Goal: Task Accomplishment & Management: Use online tool/utility

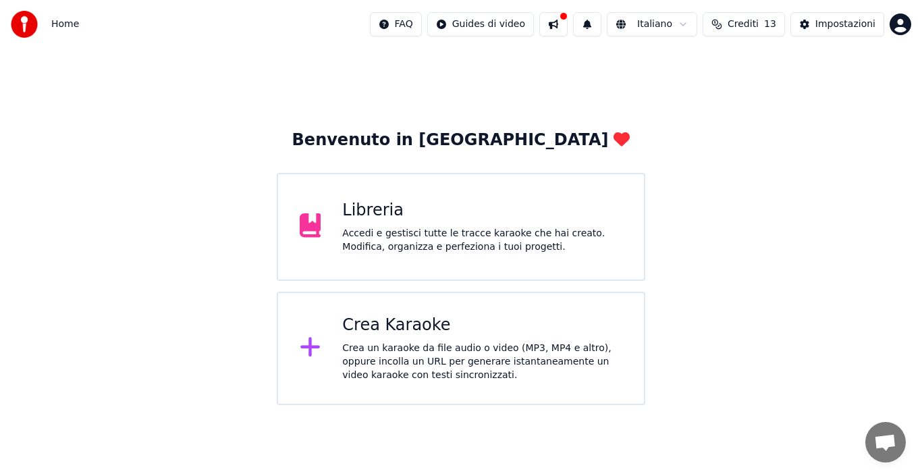
click at [366, 336] on div "Crea Karaoke Crea un karaoke da file audio o video (MP3, MP4 e altro), oppure i…" at bounding box center [482, 347] width 280 height 67
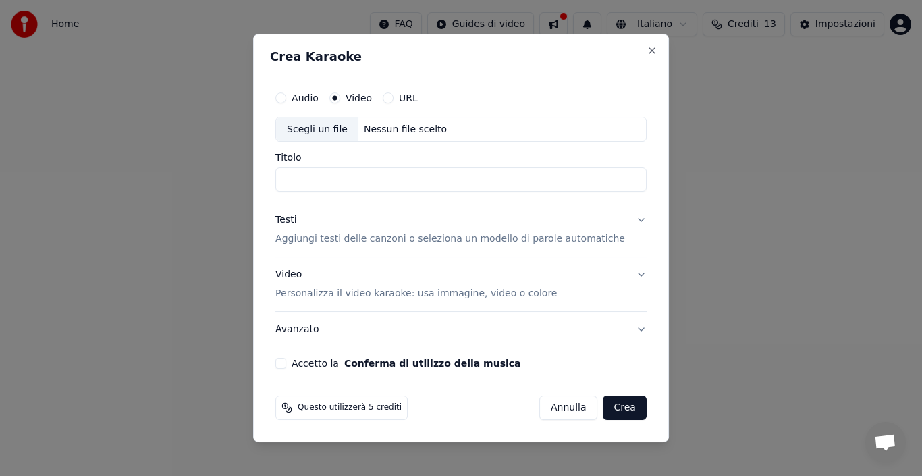
click at [286, 96] on button "Audio" at bounding box center [280, 97] width 11 height 11
click at [340, 97] on button "Video" at bounding box center [334, 97] width 11 height 11
click at [646, 47] on button "Close" at bounding box center [651, 50] width 11 height 11
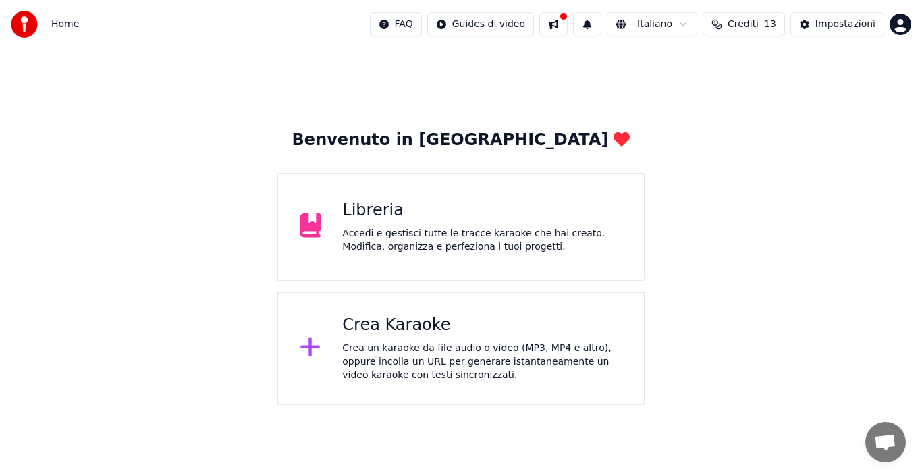
click at [367, 225] on div "Libreria Accedi e gestisci tutte le tracce karaoke che hai creato. Modifica, or…" at bounding box center [482, 227] width 280 height 54
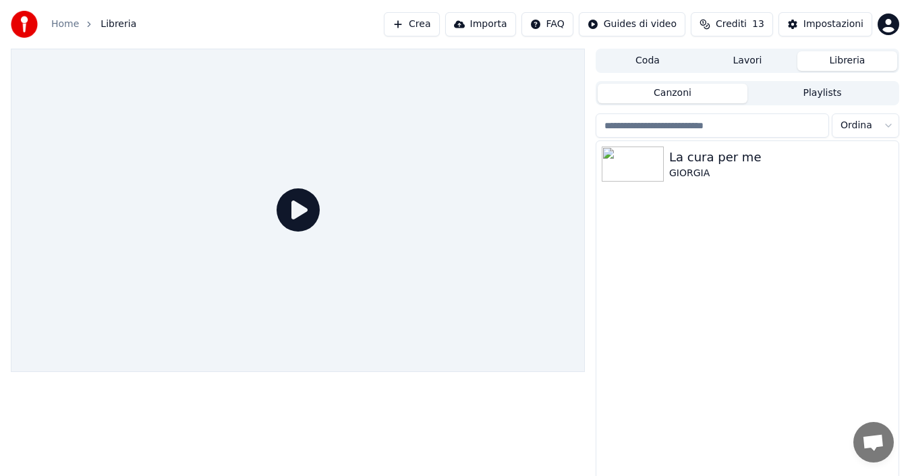
click at [294, 217] on icon at bounding box center [298, 209] width 43 height 43
click at [612, 157] on img at bounding box center [633, 163] width 62 height 35
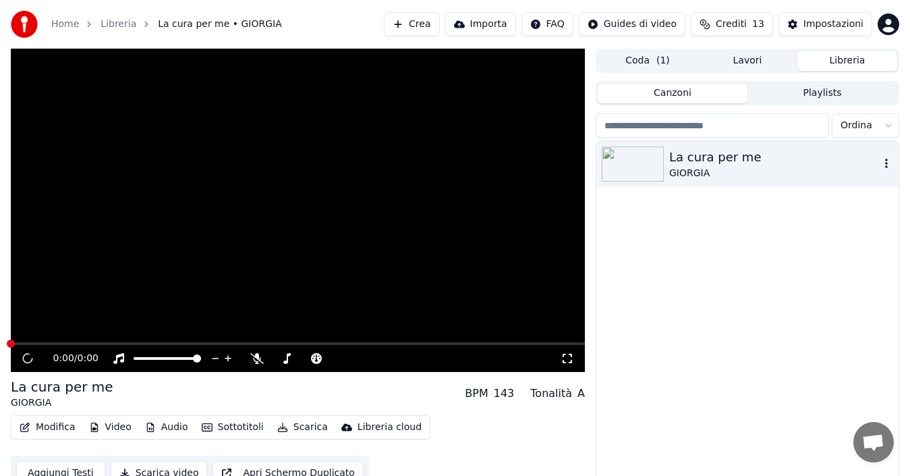
click at [648, 153] on img at bounding box center [633, 163] width 62 height 35
click at [212, 166] on video at bounding box center [298, 210] width 574 height 323
click at [257, 358] on icon at bounding box center [256, 358] width 13 height 11
click at [32, 359] on icon at bounding box center [37, 358] width 31 height 11
click at [30, 358] on icon at bounding box center [28, 357] width 8 height 9
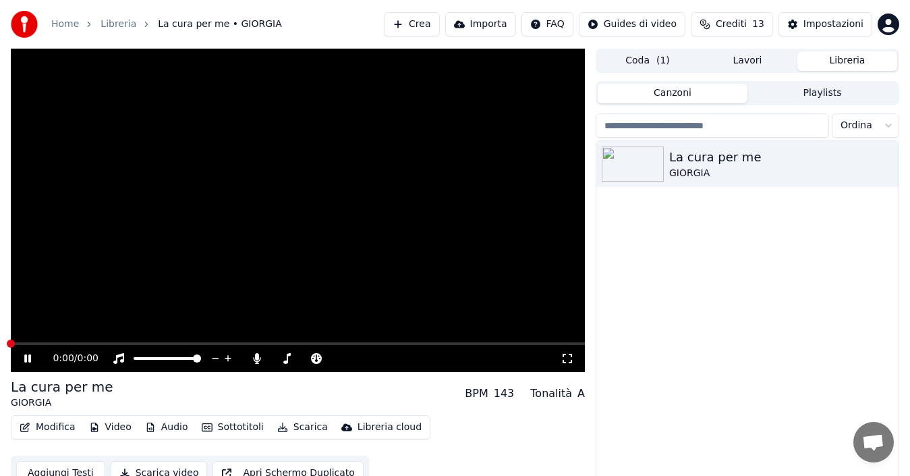
click at [28, 358] on icon at bounding box center [37, 358] width 31 height 11
click at [57, 385] on div "La cura per me" at bounding box center [62, 386] width 103 height 19
click at [216, 422] on button "Sottotitoli" at bounding box center [232, 427] width 73 height 19
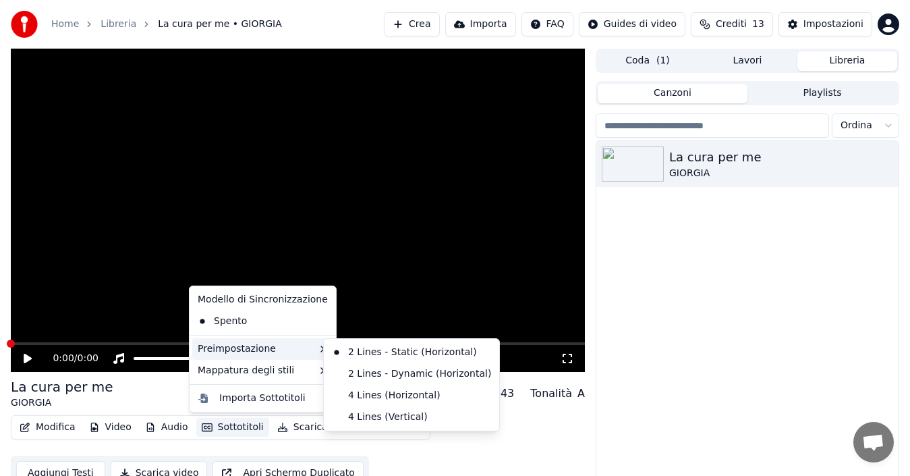
click at [229, 346] on div "Preimpostazione" at bounding box center [262, 349] width 141 height 22
click at [366, 370] on div "2 Lines - Dynamic (Horizontal)" at bounding box center [412, 374] width 170 height 22
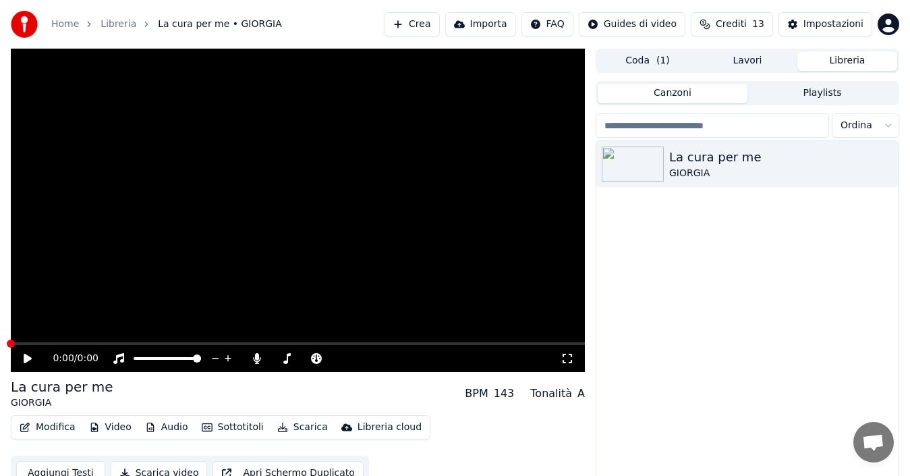
click at [295, 422] on button "Scarica" at bounding box center [302, 427] width 61 height 19
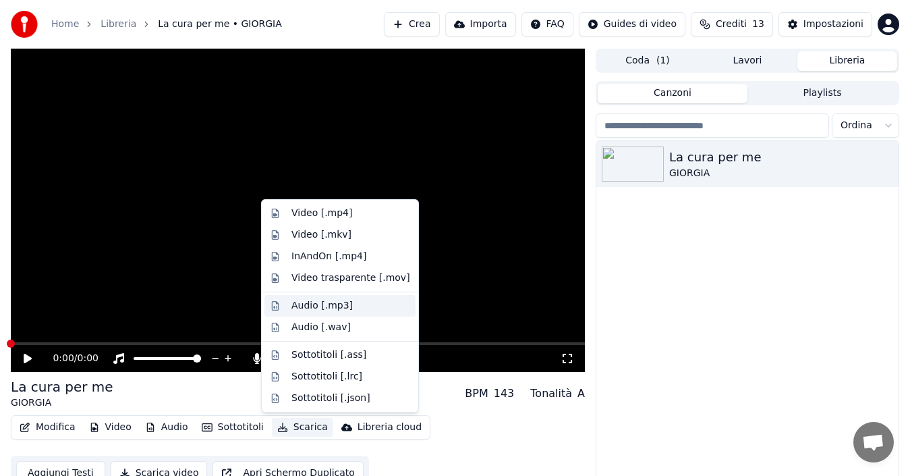
click at [313, 301] on div "Audio [.mp3]" at bounding box center [321, 305] width 61 height 13
click at [313, 301] on video at bounding box center [298, 210] width 574 height 323
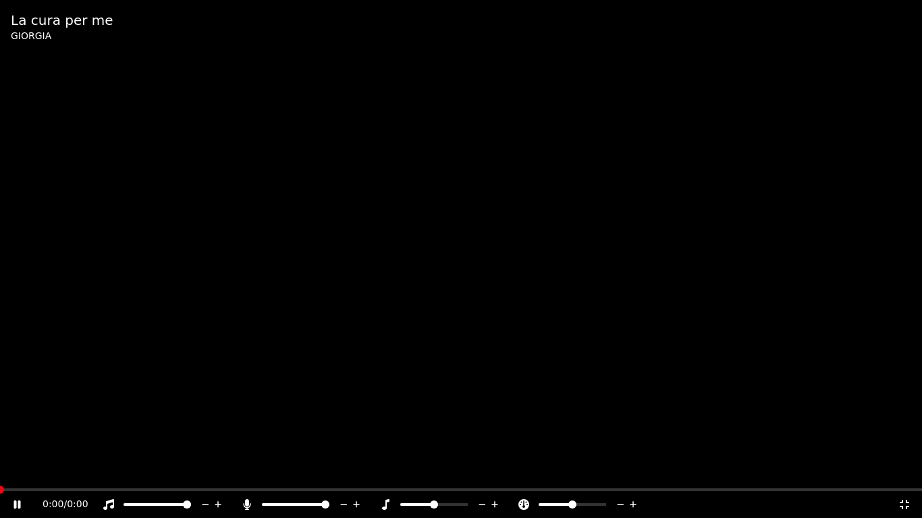
click at [22, 475] on icon at bounding box center [27, 504] width 32 height 11
click at [20, 475] on icon at bounding box center [17, 504] width 8 height 9
click at [44, 31] on div "GIORGIA" at bounding box center [62, 36] width 103 height 13
click at [51, 24] on div "La cura per me" at bounding box center [62, 20] width 103 height 19
click at [0, 475] on span at bounding box center [0, 490] width 8 height 8
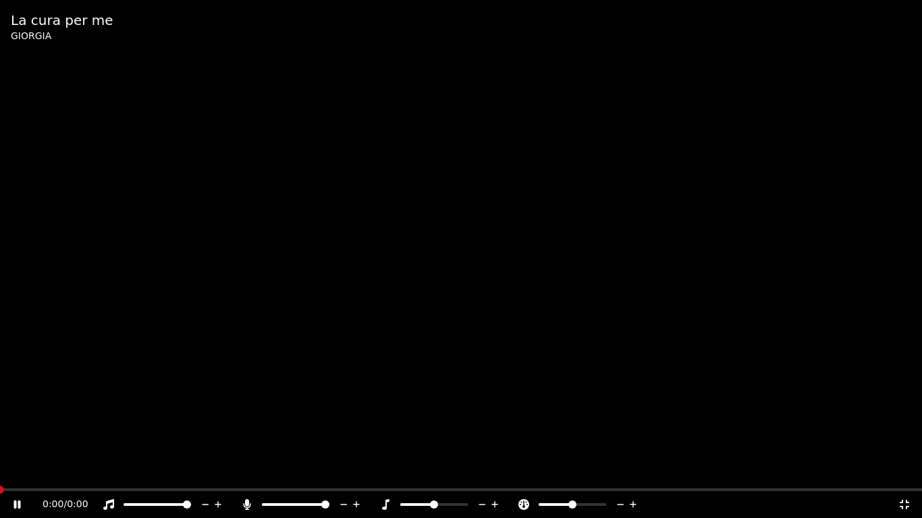
click at [20, 475] on div "0:00 / 0:00" at bounding box center [461, 504] width 922 height 27
click at [633, 475] on icon at bounding box center [633, 504] width 13 height 13
click at [633, 475] on icon at bounding box center [632, 504] width 7 height 7
click at [28, 22] on div "La cura per me" at bounding box center [62, 20] width 103 height 19
click at [13, 475] on icon at bounding box center [27, 504] width 32 height 11
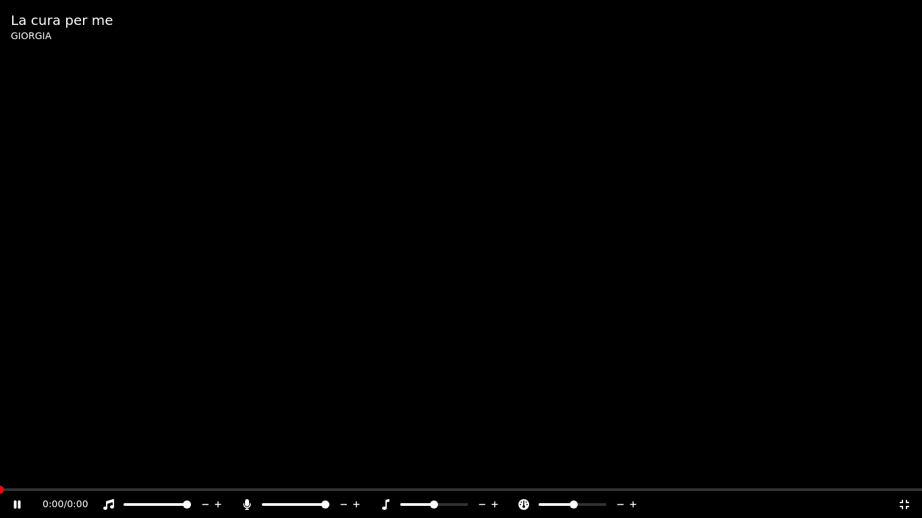
click at [463, 0] on div "La cura per me GIORGIA" at bounding box center [461, 27] width 922 height 54
click at [909, 475] on icon at bounding box center [903, 504] width 13 height 11
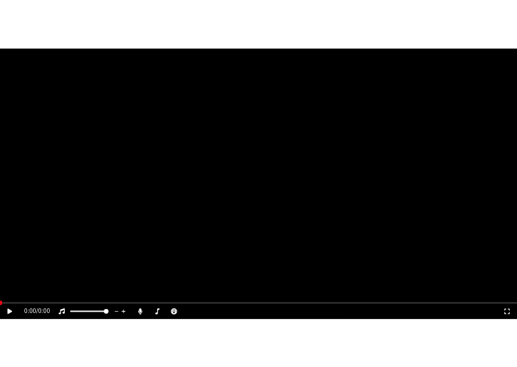
scroll to position [15, 0]
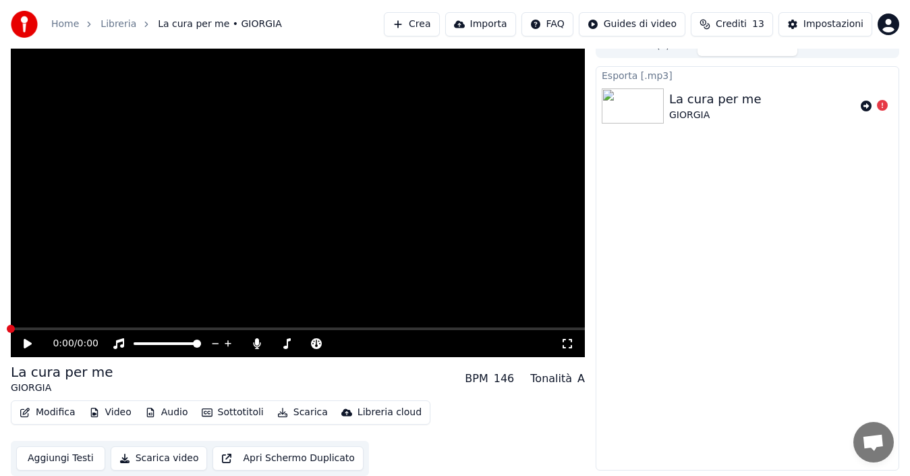
click at [134, 455] on button "Scarica video" at bounding box center [159, 458] width 97 height 24
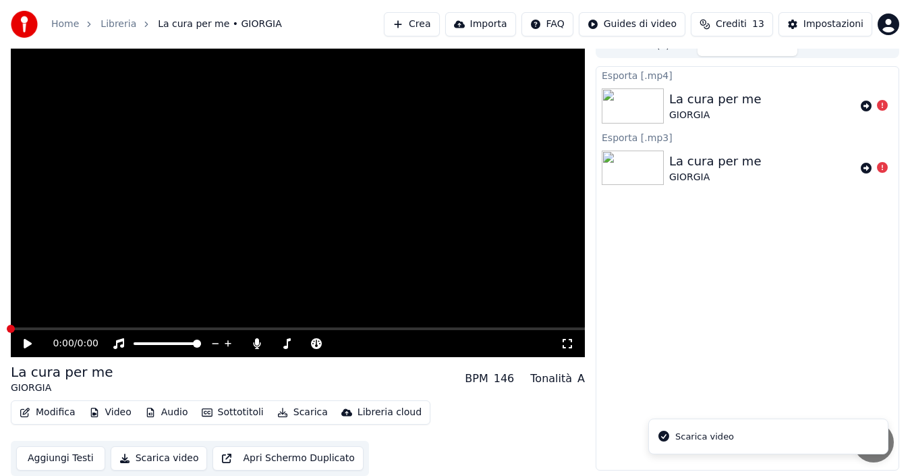
click at [630, 165] on img at bounding box center [633, 167] width 62 height 35
click at [313, 275] on video at bounding box center [298, 195] width 574 height 323
click at [31, 343] on icon at bounding box center [27, 343] width 7 height 8
click at [112, 412] on button "Video" at bounding box center [110, 412] width 53 height 19
click at [497, 440] on div "Modifica Video Audio Sottotitoli Scarica Libreria cloud Aggiungi Testi Scarica …" at bounding box center [298, 438] width 574 height 76
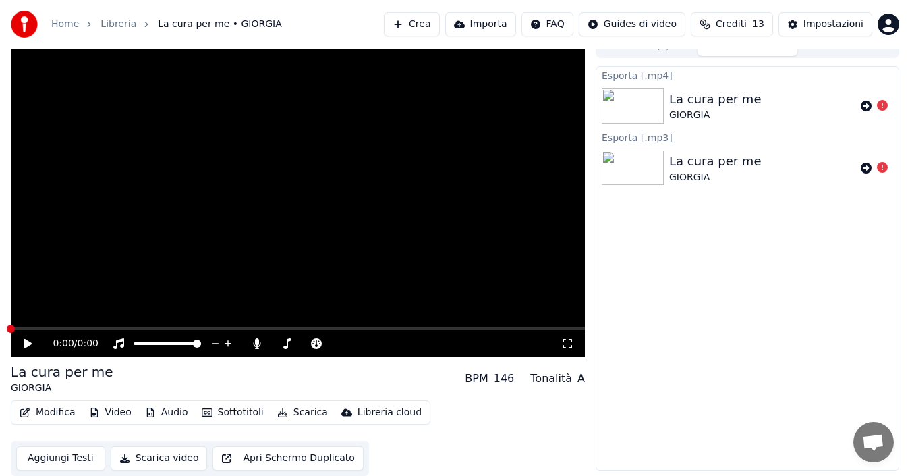
click at [168, 410] on button "Audio" at bounding box center [167, 412] width 54 height 19
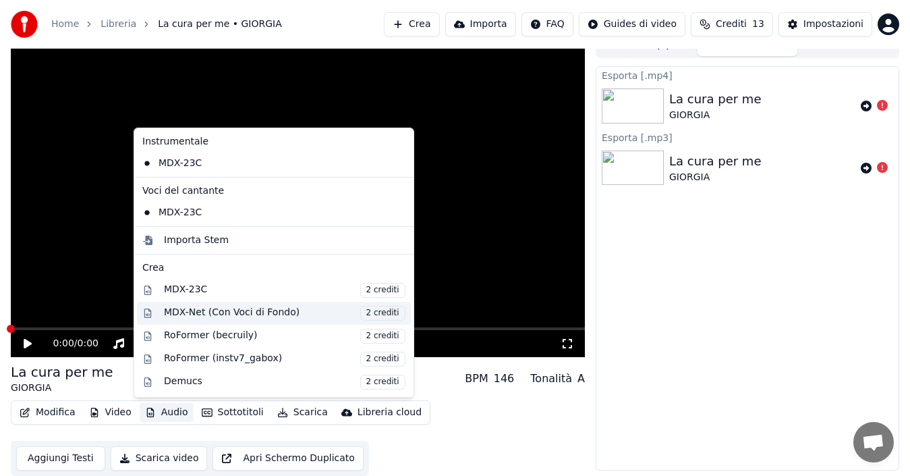
click at [360, 308] on span "2 crediti" at bounding box center [382, 313] width 45 height 15
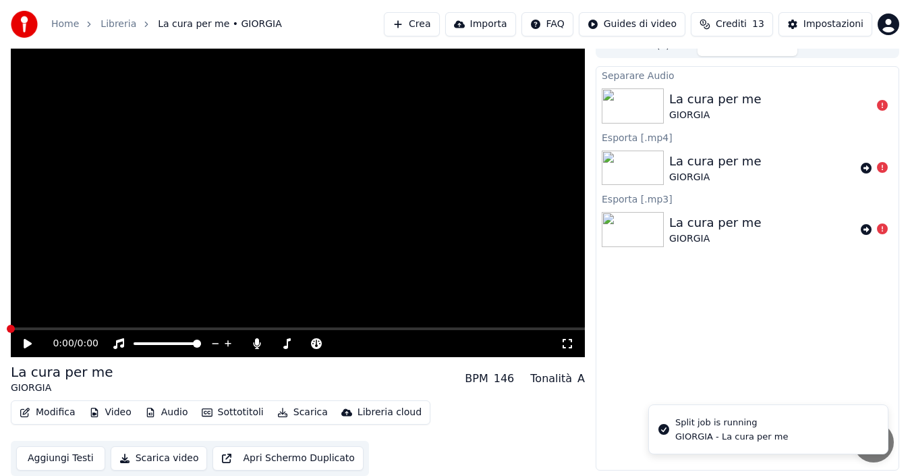
click at [293, 408] on button "Scarica" at bounding box center [302, 412] width 61 height 19
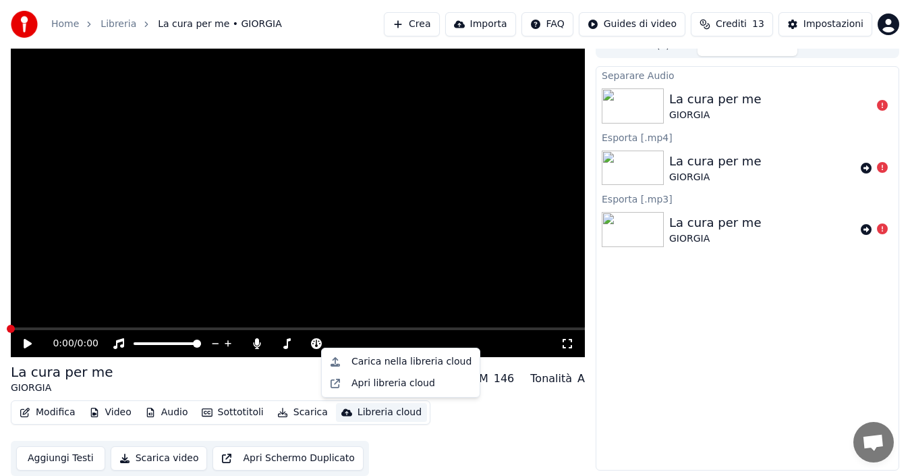
click at [422, 438] on div "Modifica Video Audio Sottotitoli Scarica Libreria cloud Aggiungi Testi Scarica …" at bounding box center [298, 438] width 574 height 76
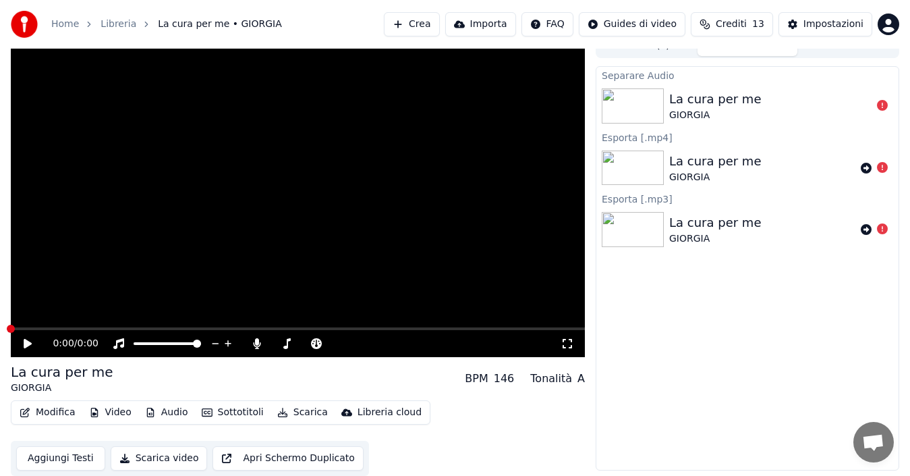
click at [169, 456] on button "Scarica video" at bounding box center [159, 458] width 97 height 24
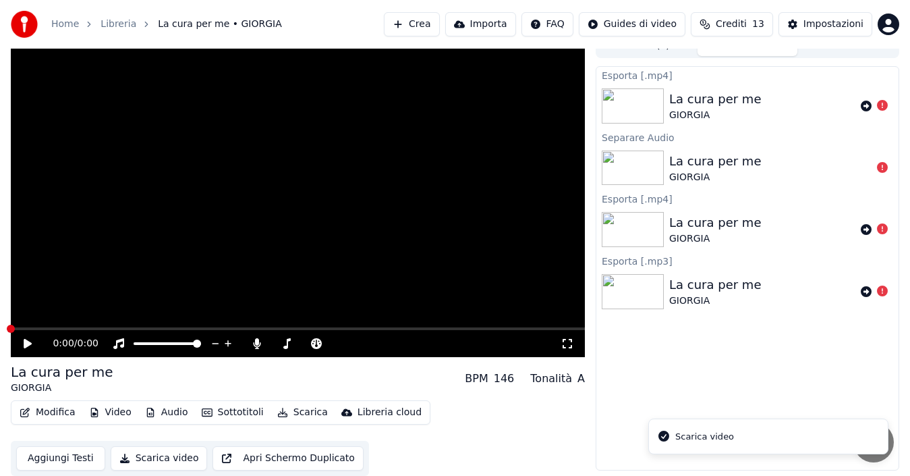
click at [697, 436] on div "Scarica video" at bounding box center [704, 436] width 59 height 13
click at [353, 229] on video at bounding box center [298, 195] width 574 height 323
click at [602, 223] on img at bounding box center [633, 229] width 62 height 35
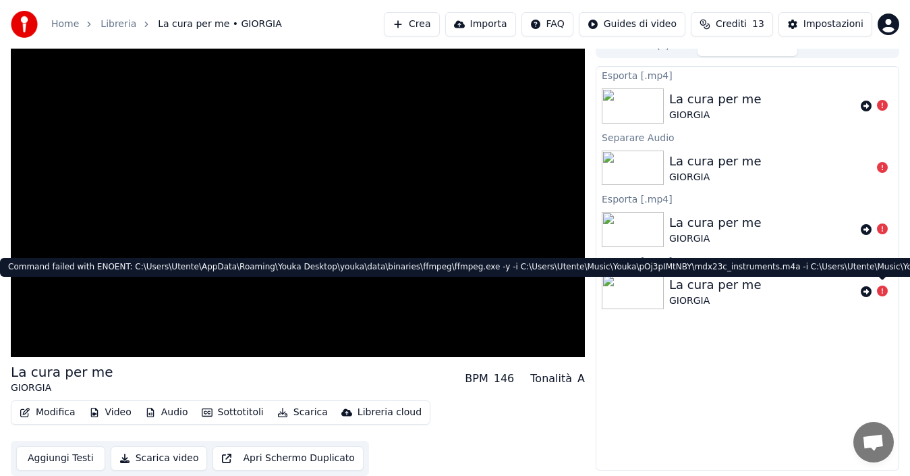
click at [881, 287] on icon at bounding box center [882, 290] width 11 height 11
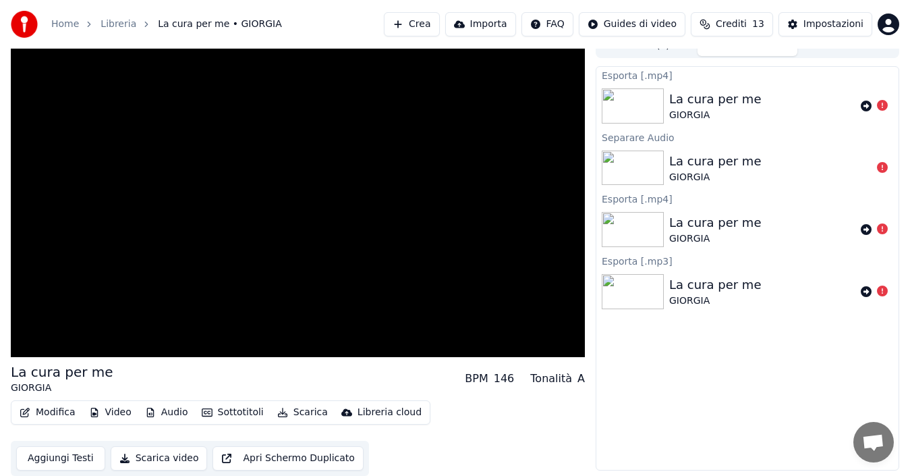
click at [881, 287] on icon at bounding box center [882, 290] width 11 height 11
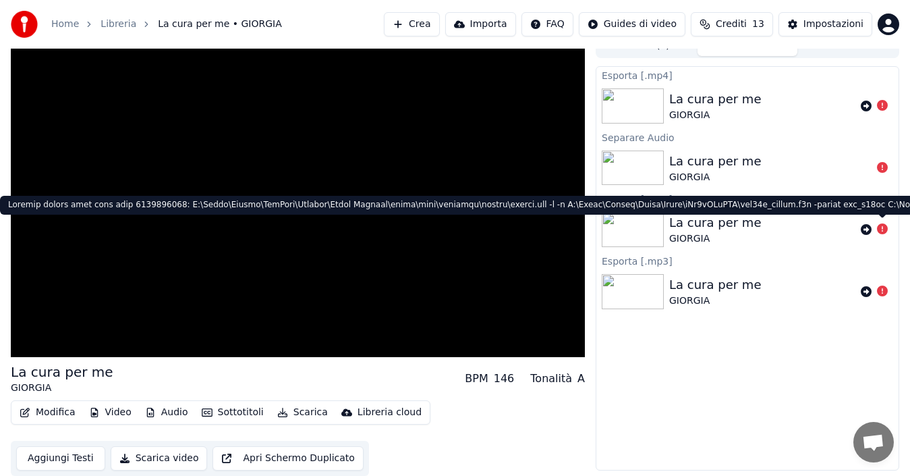
click at [880, 227] on icon at bounding box center [882, 228] width 11 height 11
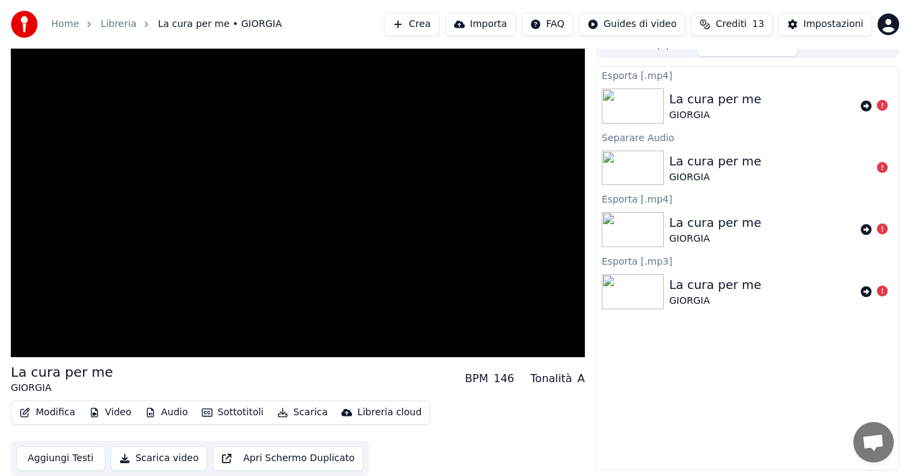
click at [880, 227] on icon at bounding box center [882, 228] width 11 height 11
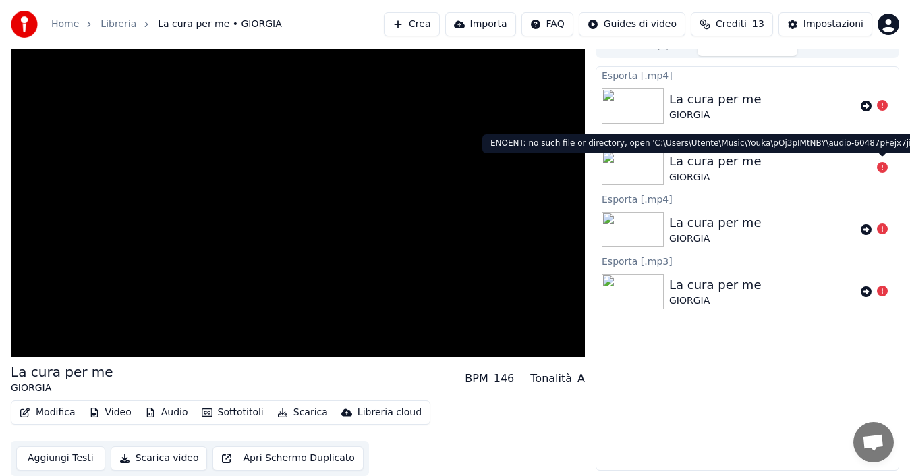
click at [884, 169] on icon at bounding box center [882, 167] width 11 height 11
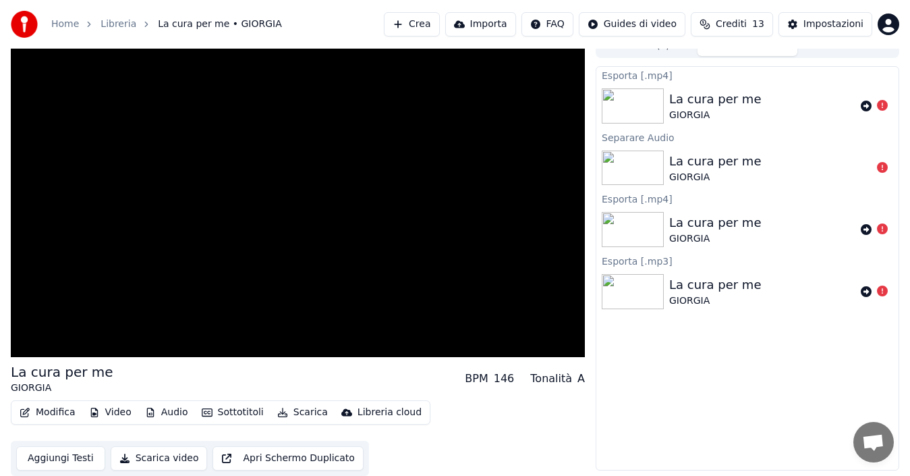
click at [878, 166] on icon at bounding box center [882, 167] width 11 height 11
click at [859, 93] on div "Riprova Riprova" at bounding box center [868, 84] width 47 height 19
click at [867, 109] on icon at bounding box center [866, 106] width 11 height 11
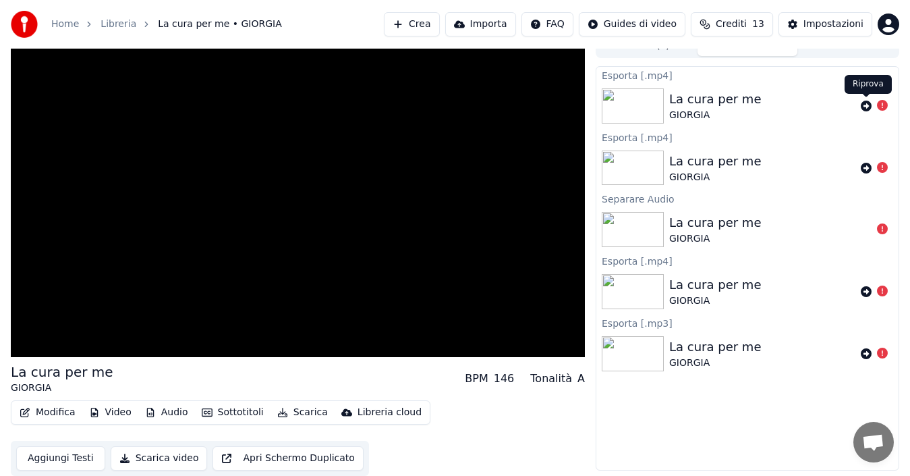
click at [863, 103] on icon at bounding box center [866, 106] width 11 height 11
click at [865, 106] on icon at bounding box center [866, 106] width 11 height 11
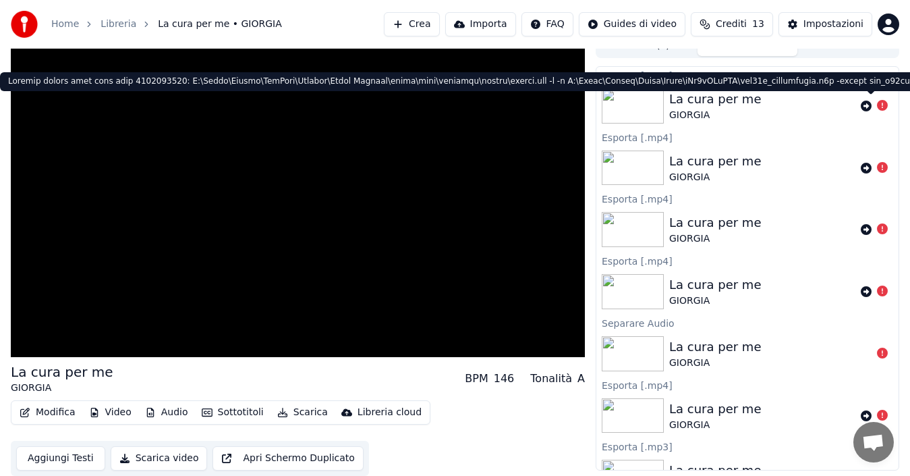
click at [877, 105] on icon at bounding box center [882, 105] width 11 height 11
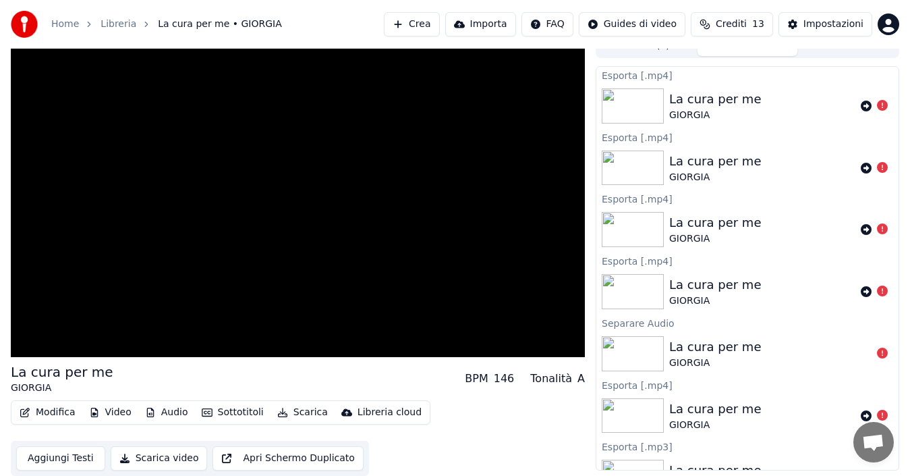
click at [673, 110] on div "GIORGIA" at bounding box center [715, 115] width 92 height 13
click at [625, 87] on div "La cura per me GIORGIA" at bounding box center [747, 106] width 302 height 46
click at [495, 24] on button "Importa" at bounding box center [480, 24] width 71 height 24
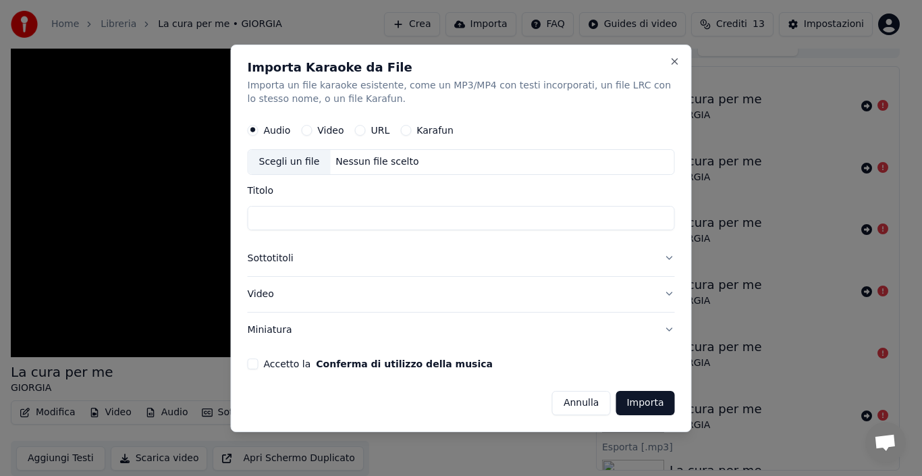
click at [338, 219] on input "Titolo" at bounding box center [461, 218] width 427 height 24
click at [654, 403] on button "Importa" at bounding box center [644, 402] width 59 height 24
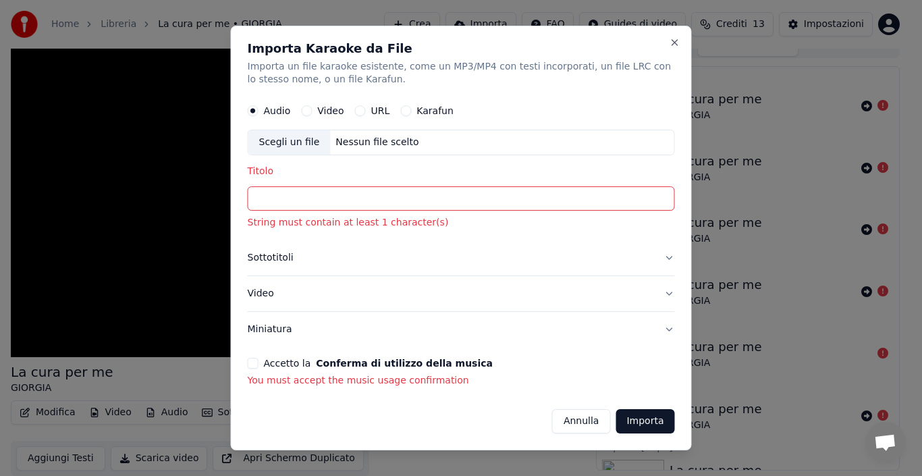
click at [343, 202] on input "Titolo" at bounding box center [461, 199] width 427 height 24
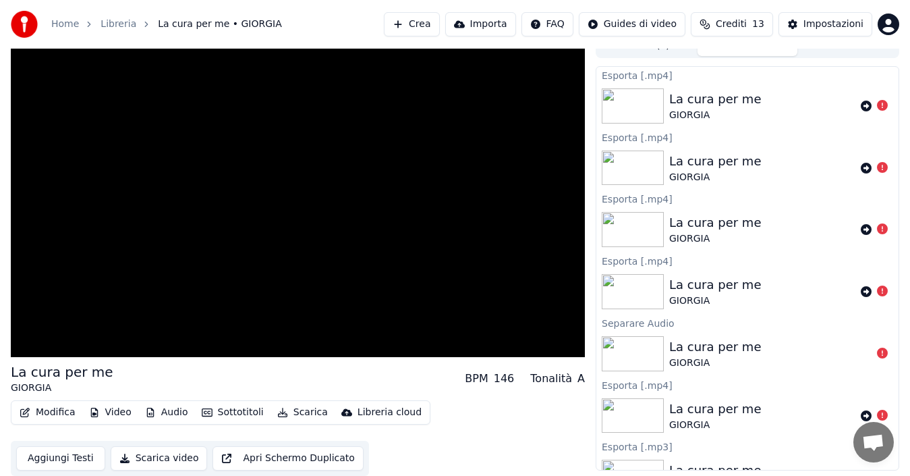
drag, startPoint x: 362, startPoint y: 7, endPoint x: 481, endPoint y: 38, distance: 123.5
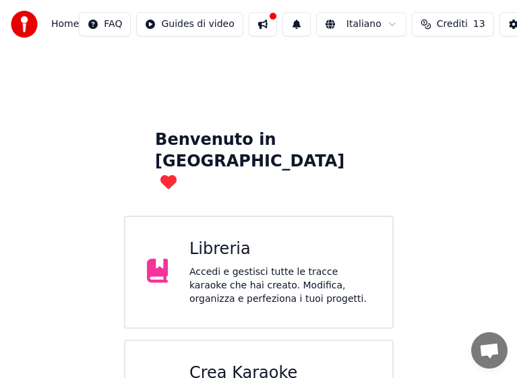
click at [243, 363] on div "Crea Karaoke" at bounding box center [280, 374] width 181 height 22
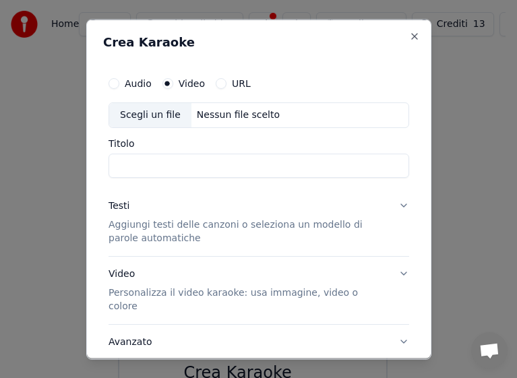
click at [243, 333] on body "Home FAQ Guides di video Italiano Crediti 13 Impostazioni Benvenuto in Youka Li…" at bounding box center [253, 240] width 506 height 480
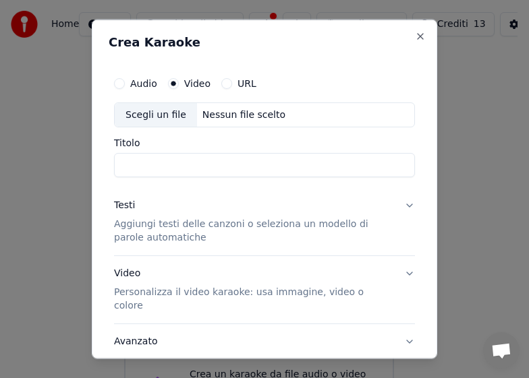
click at [152, 165] on input "Titolo" at bounding box center [264, 165] width 301 height 24
type input "**********"
click at [178, 225] on p "Aggiungi testi delle canzoni o seleziona un modello di parole automatiche" at bounding box center [253, 231] width 279 height 27
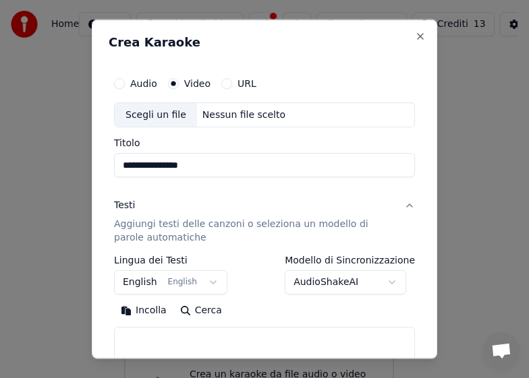
click at [148, 310] on button "Incolla" at bounding box center [143, 311] width 59 height 22
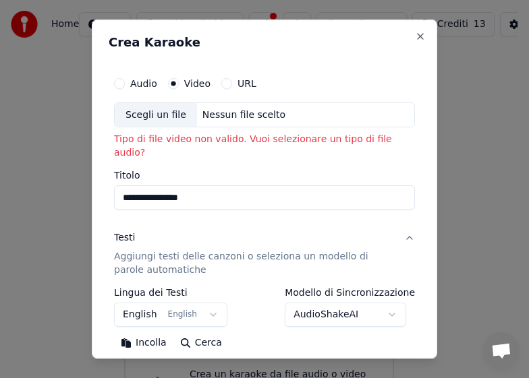
click at [169, 117] on div "Scegli un file" at bounding box center [156, 115] width 82 height 24
click at [161, 113] on div "Scegli un file" at bounding box center [156, 115] width 82 height 24
click at [237, 84] on label "URL" at bounding box center [246, 82] width 19 height 9
click at [232, 84] on button "URL" at bounding box center [226, 83] width 11 height 11
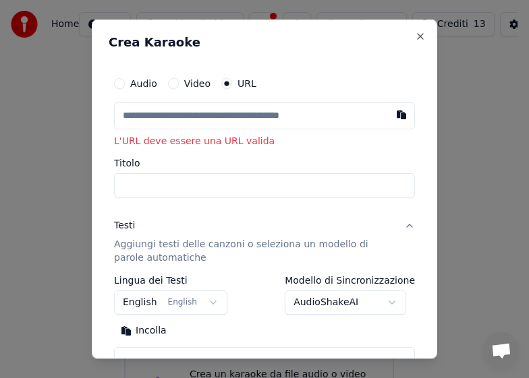
click at [200, 86] on label "Video" at bounding box center [197, 82] width 26 height 9
click at [179, 86] on button "Video" at bounding box center [173, 83] width 11 height 11
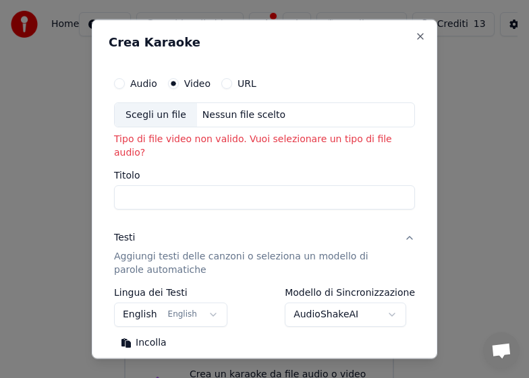
click at [165, 115] on div "Scegli un file" at bounding box center [156, 115] width 82 height 24
click at [415, 33] on button "Close" at bounding box center [420, 35] width 11 height 11
select select
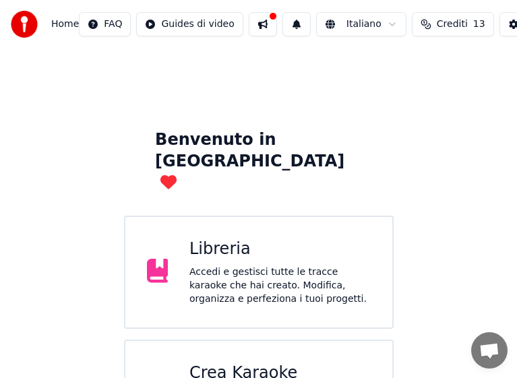
click at [231, 266] on div "Accedi e gestisci tutte le tracce karaoke che hai creato. Modifica, organizza e…" at bounding box center [280, 286] width 181 height 40
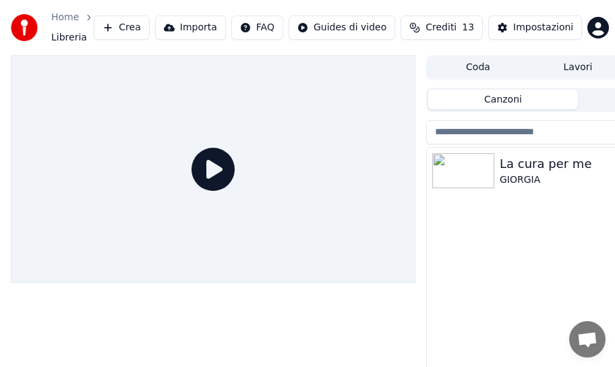
click at [482, 214] on div "La cura per me GIORGIA" at bounding box center [578, 285] width 302 height 274
click at [475, 231] on div "La cura per me GIORGIA" at bounding box center [578, 285] width 302 height 274
click at [489, 100] on button "Canzoni" at bounding box center [503, 100] width 150 height 20
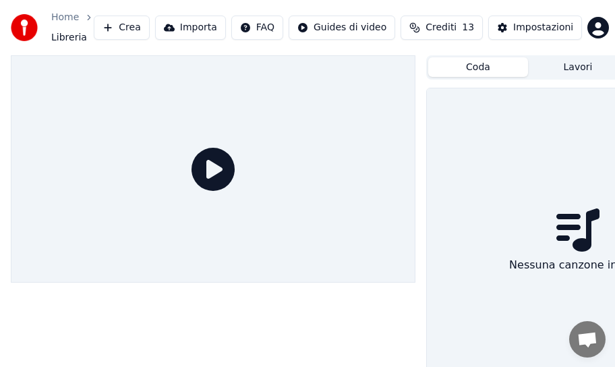
click at [484, 67] on button "Coda" at bounding box center [478, 67] width 100 height 20
click at [209, 24] on button "Importa" at bounding box center [190, 28] width 71 height 24
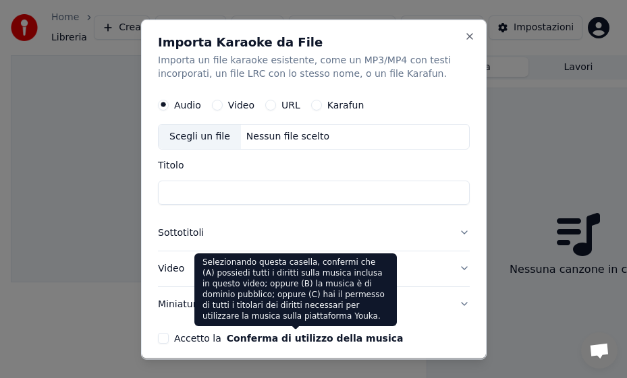
click at [256, 341] on button "Conferma di utilizzo della musica" at bounding box center [314, 337] width 177 height 9
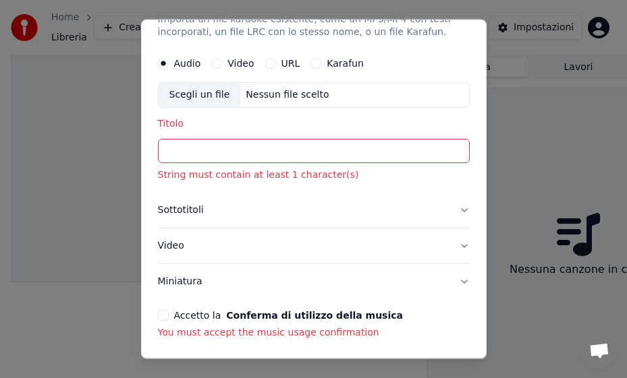
scroll to position [84, 0]
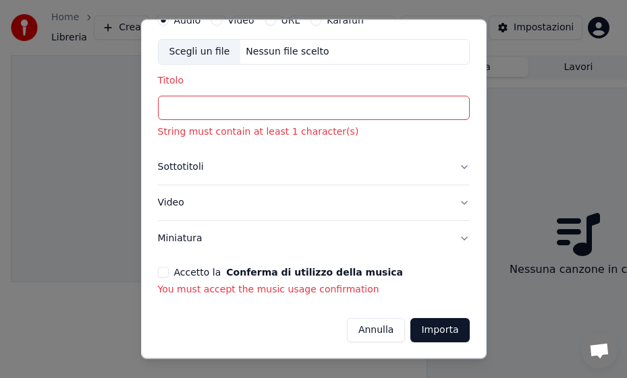
click at [415, 331] on button "Importa" at bounding box center [439, 330] width 59 height 24
click at [217, 107] on input "Titolo" at bounding box center [314, 108] width 312 height 24
click at [227, 52] on div "Scegli un file" at bounding box center [200, 52] width 82 height 24
type input "**********"
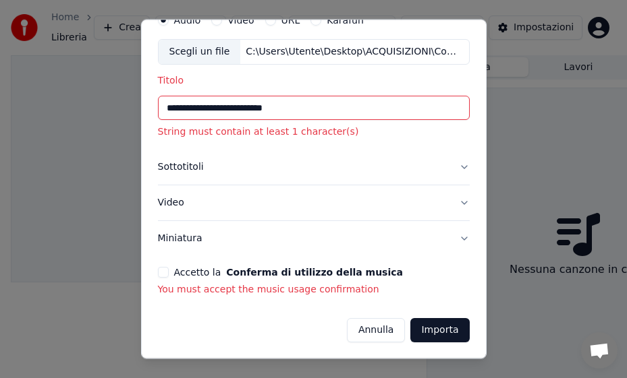
click at [418, 333] on button "Importa" at bounding box center [439, 330] width 59 height 24
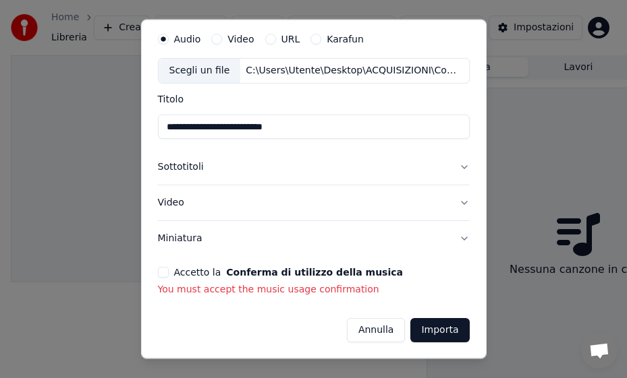
click at [436, 328] on button "Importa" at bounding box center [439, 330] width 59 height 24
click at [202, 166] on button "Sottotitoli" at bounding box center [314, 167] width 312 height 35
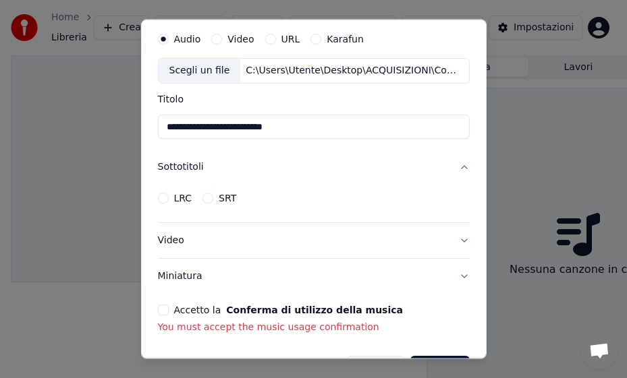
click at [183, 196] on label "LRC" at bounding box center [183, 198] width 18 height 9
click at [169, 196] on button "LRC" at bounding box center [163, 198] width 11 height 11
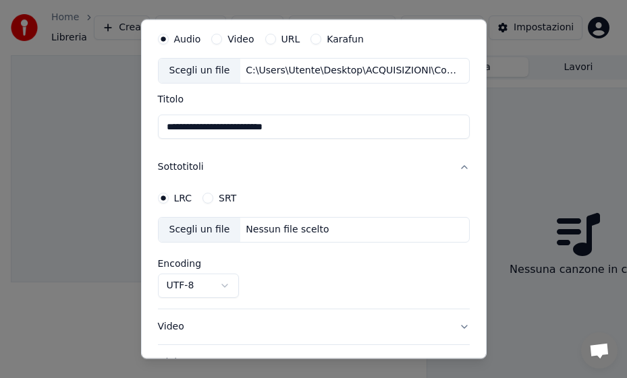
click at [223, 194] on label "SRT" at bounding box center [228, 198] width 18 height 9
click at [213, 193] on button "SRT" at bounding box center [207, 198] width 11 height 11
click at [181, 194] on label "LRC" at bounding box center [183, 198] width 18 height 9
click at [169, 194] on button "LRC" at bounding box center [163, 198] width 11 height 11
click at [177, 326] on button "Video" at bounding box center [314, 327] width 312 height 35
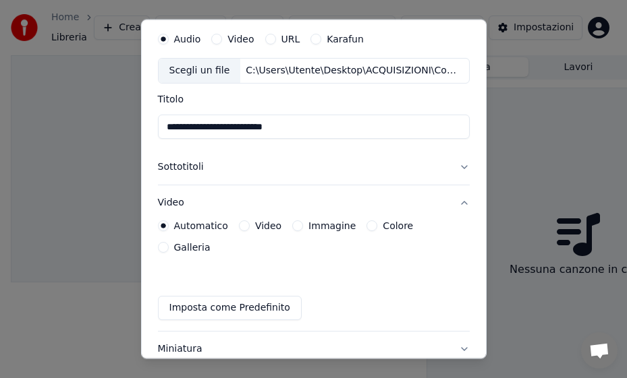
click at [226, 308] on button "Imposta come Predefinito" at bounding box center [230, 308] width 144 height 24
click at [335, 37] on label "Karafun" at bounding box center [345, 38] width 37 height 9
click at [321, 37] on button "Karafun" at bounding box center [315, 39] width 11 height 11
click at [163, 36] on button "Audio" at bounding box center [163, 39] width 11 height 11
click at [219, 44] on div "Video" at bounding box center [232, 39] width 42 height 11
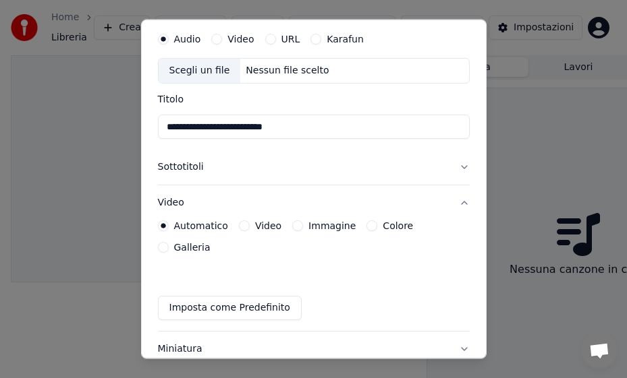
click at [215, 42] on button "Video" at bounding box center [216, 39] width 11 height 11
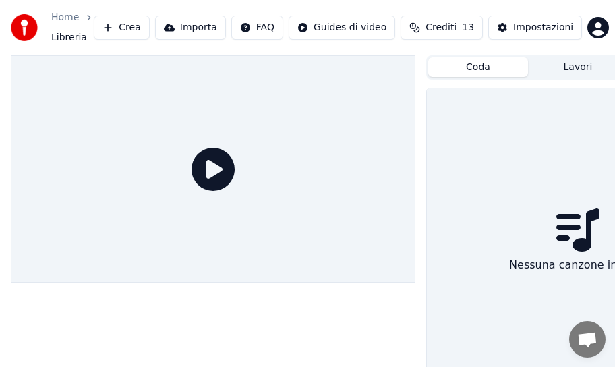
click at [511, 152] on div "Nessuna canzone in coda" at bounding box center [578, 243] width 302 height 310
click at [136, 24] on button "Crea" at bounding box center [121, 28] width 55 height 24
click at [204, 19] on button "Importa" at bounding box center [190, 28] width 71 height 24
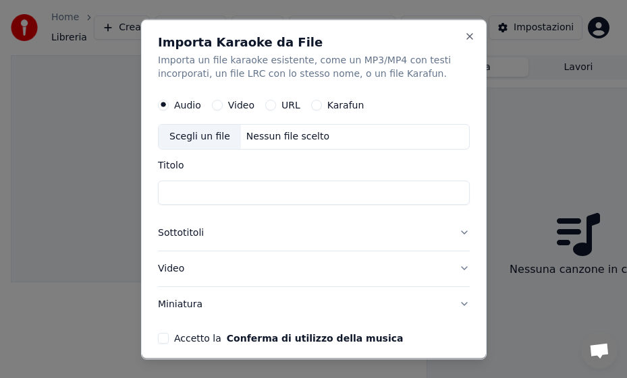
click at [222, 192] on input "Titolo" at bounding box center [314, 192] width 312 height 24
click at [202, 136] on div "Scegli un file" at bounding box center [200, 136] width 82 height 24
type input "**********"
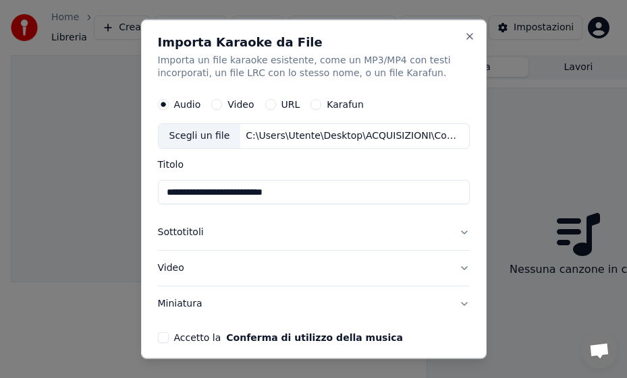
click at [453, 231] on button "Sottotitoli" at bounding box center [314, 232] width 312 height 35
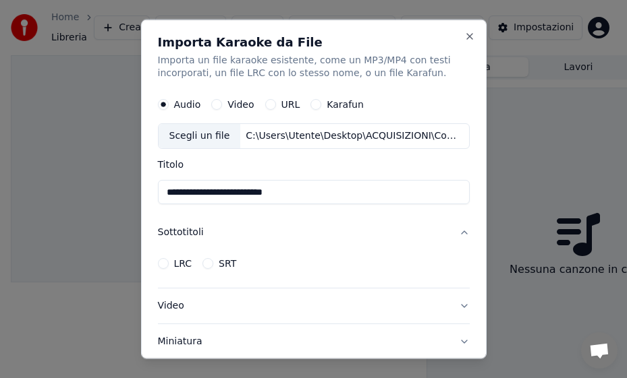
click at [176, 259] on label "LRC" at bounding box center [183, 263] width 18 height 9
click at [169, 258] on button "LRC" at bounding box center [163, 263] width 11 height 11
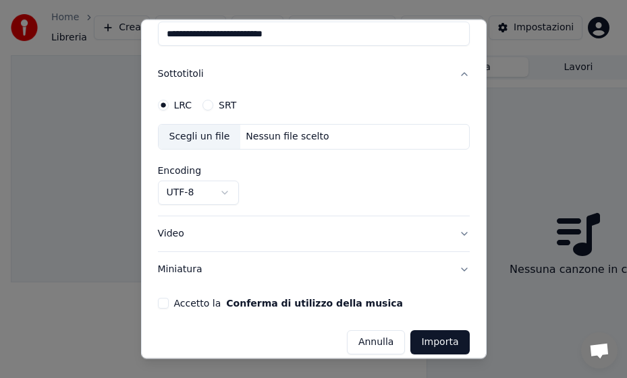
scroll to position [171, 0]
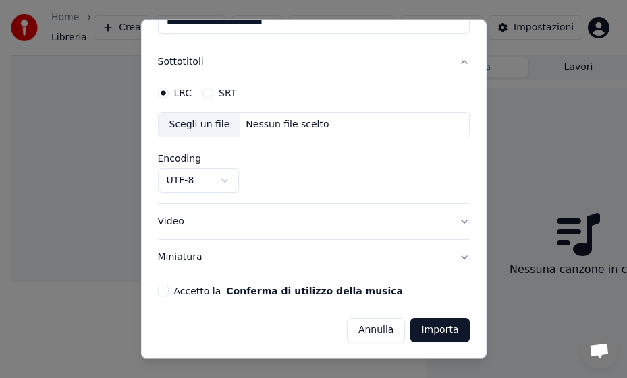
click at [416, 328] on button "Importa" at bounding box center [439, 330] width 59 height 24
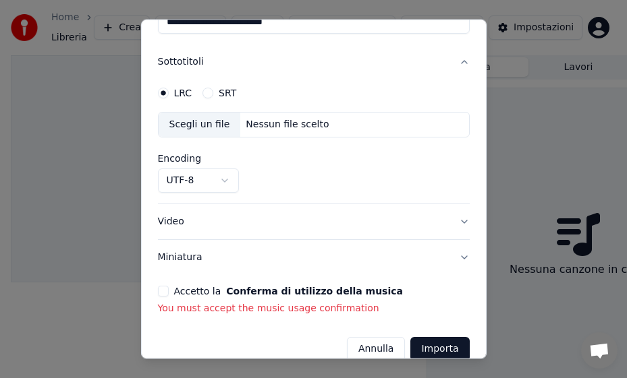
click at [430, 345] on button "Importa" at bounding box center [439, 349] width 59 height 24
